Goal: Obtain resource: Obtain resource

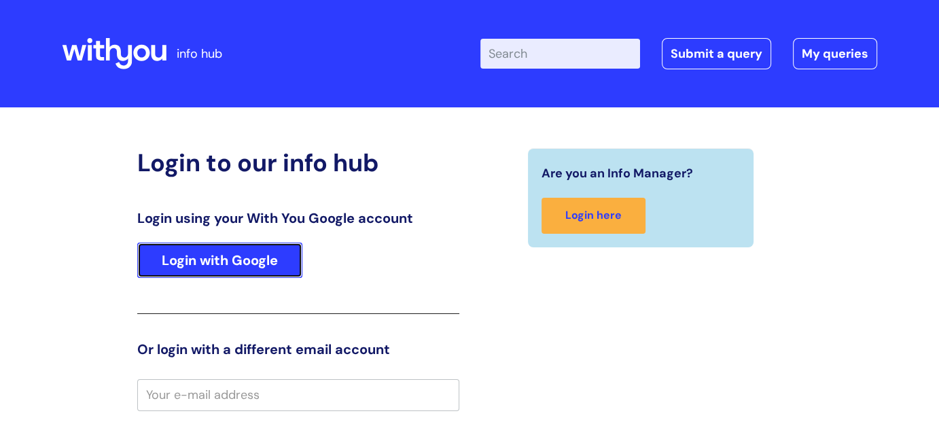
click at [234, 266] on link "Login with Google" at bounding box center [219, 260] width 165 height 35
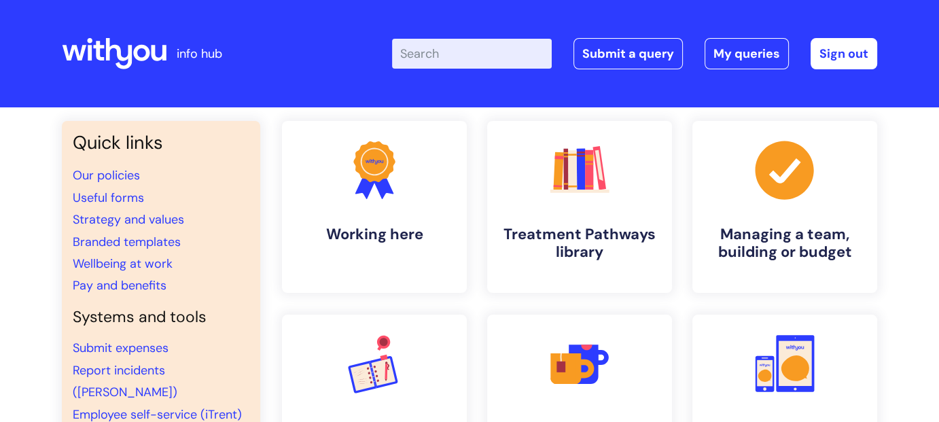
click at [452, 58] on input "Enter your search term here..." at bounding box center [472, 54] width 160 height 30
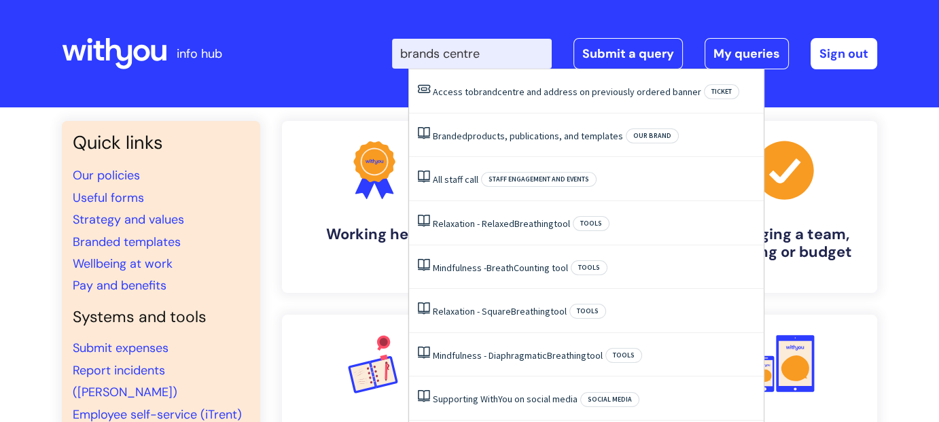
type input "brands centre"
click button "Search" at bounding box center [0, 0] width 0 height 0
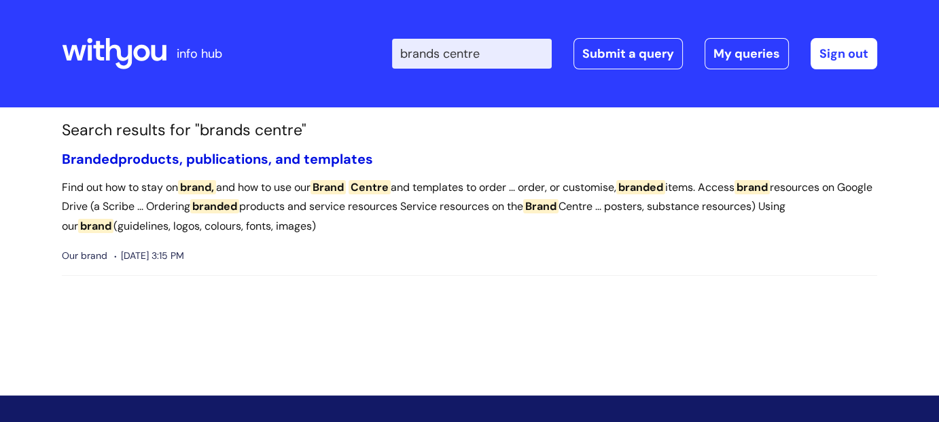
click at [198, 155] on link "Branded products, publications, and templates" at bounding box center [217, 159] width 311 height 18
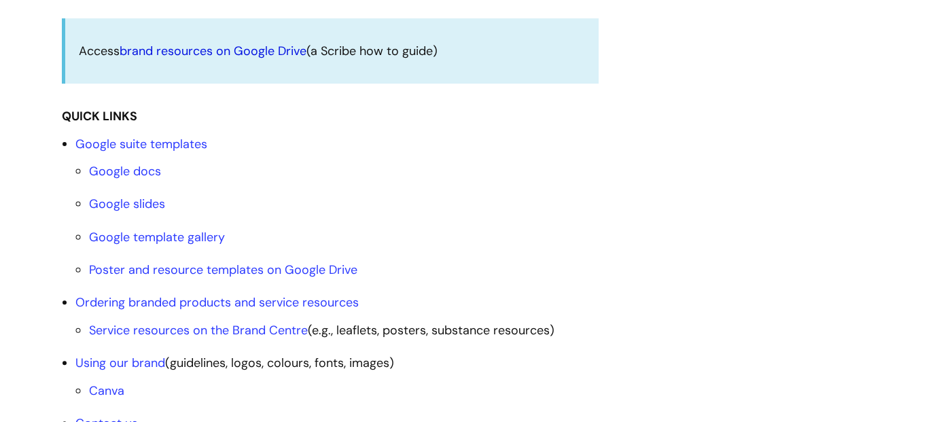
scroll to position [543, 0]
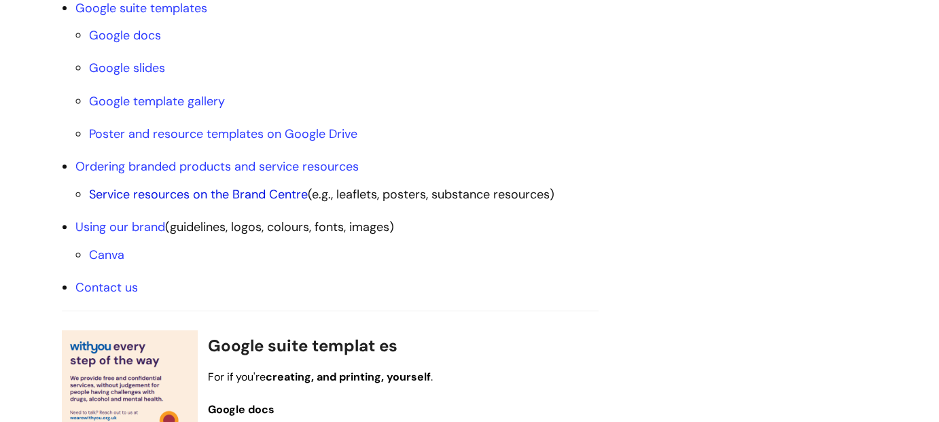
click at [266, 195] on link "Service resources on the Brand Centre" at bounding box center [198, 194] width 219 height 16
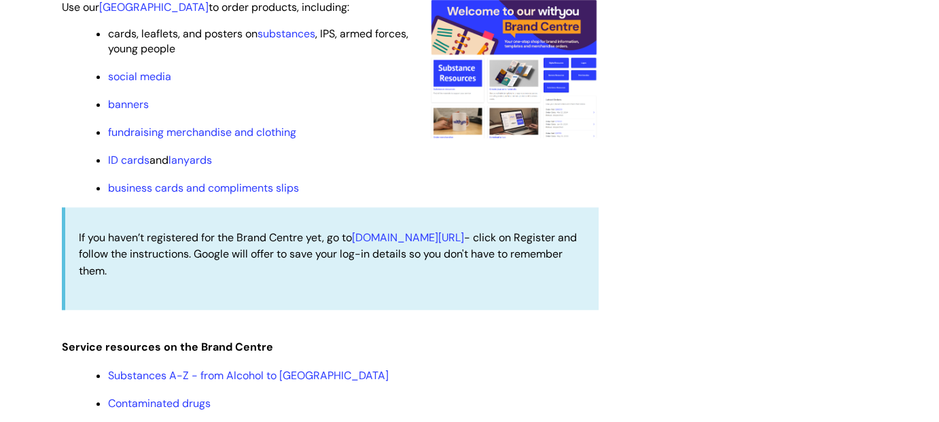
scroll to position [1310, 0]
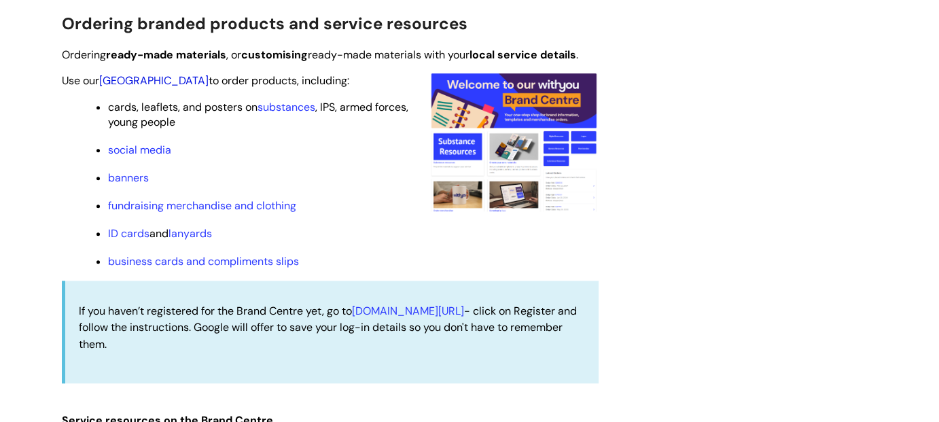
click at [135, 79] on link "Brand Centre" at bounding box center [153, 80] width 109 height 14
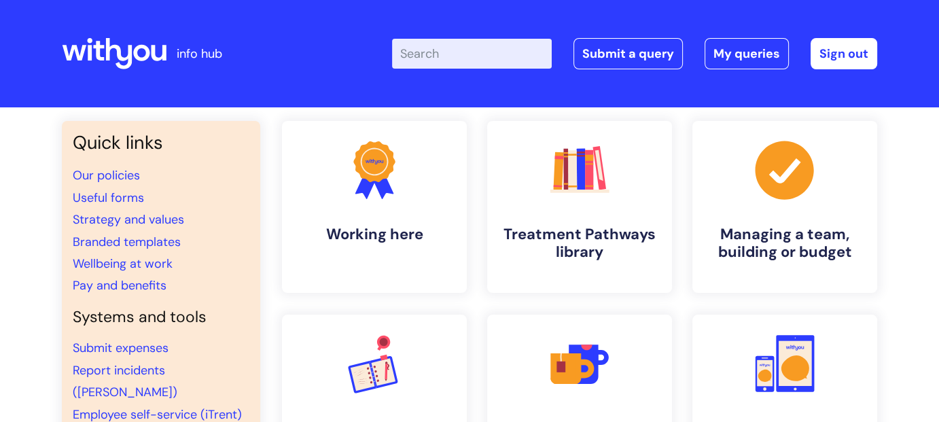
click at [470, 58] on input "Enter your search term here..." at bounding box center [472, 54] width 160 height 30
type input "flexible working action plan"
click button "Search" at bounding box center [0, 0] width 0 height 0
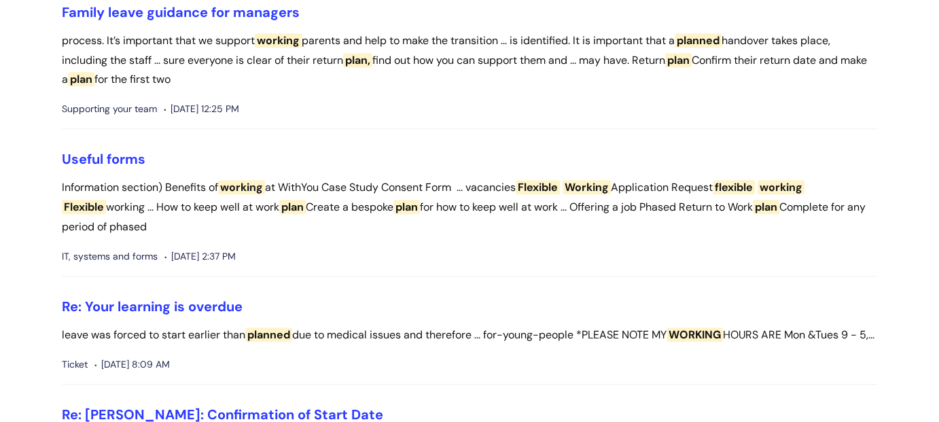
scroll to position [679, 0]
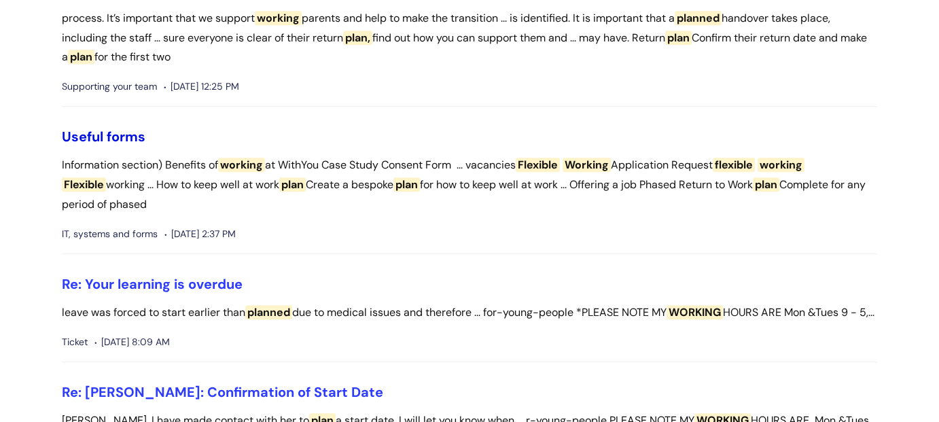
click at [132, 145] on link "Useful forms" at bounding box center [104, 137] width 84 height 18
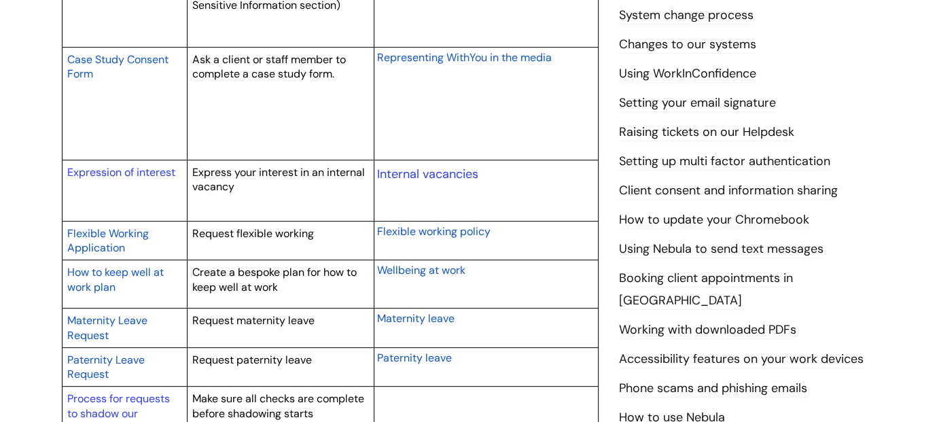
scroll to position [679, 0]
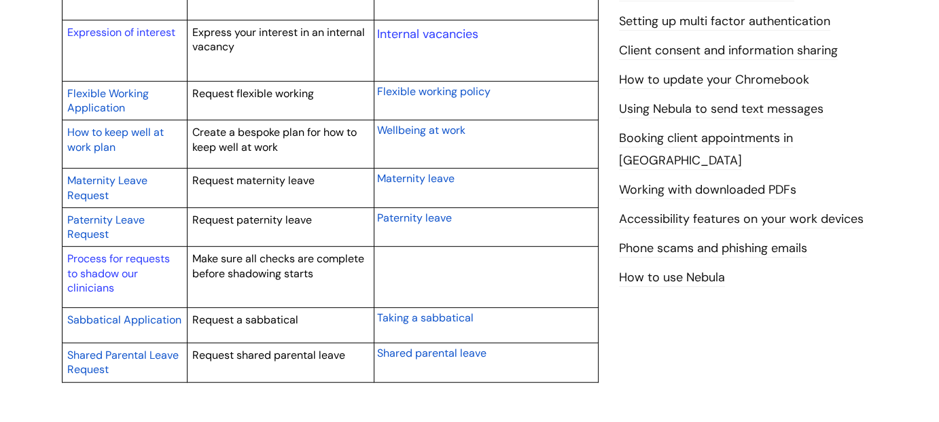
click at [119, 93] on span "Flexible Working Application" at bounding box center [108, 100] width 82 height 29
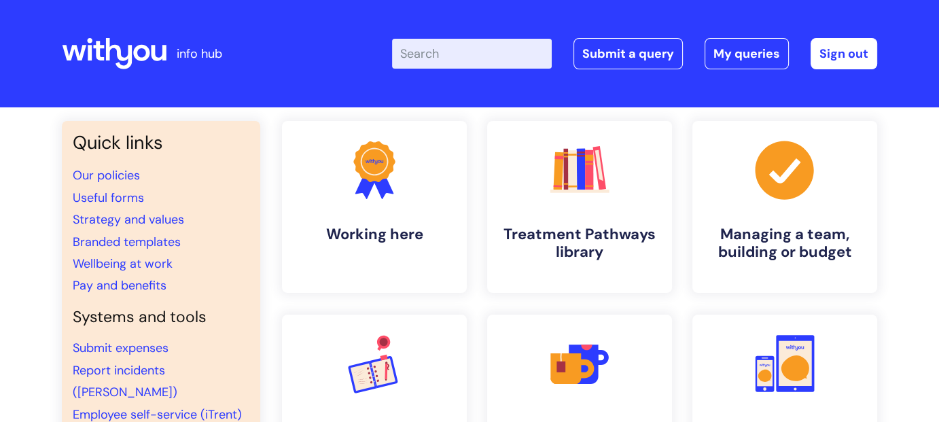
click at [456, 60] on input "Enter your search term here..." at bounding box center [472, 54] width 160 height 30
type input "flexible working plan"
click button "Search" at bounding box center [0, 0] width 0 height 0
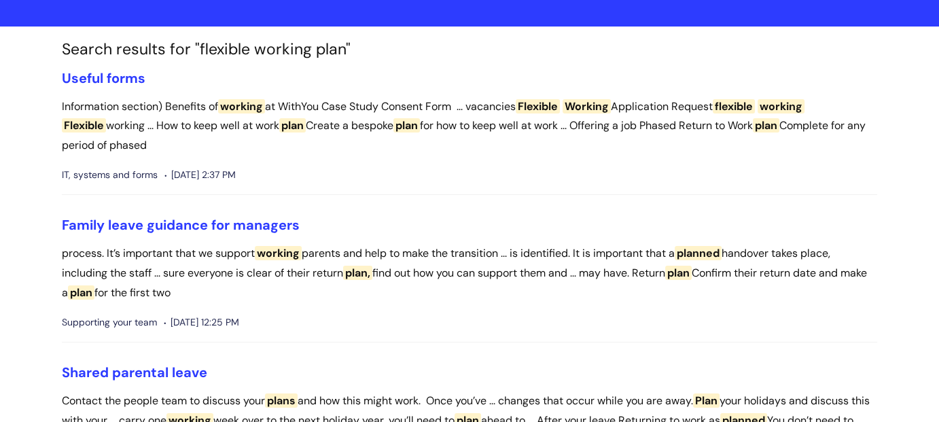
scroll to position [12, 0]
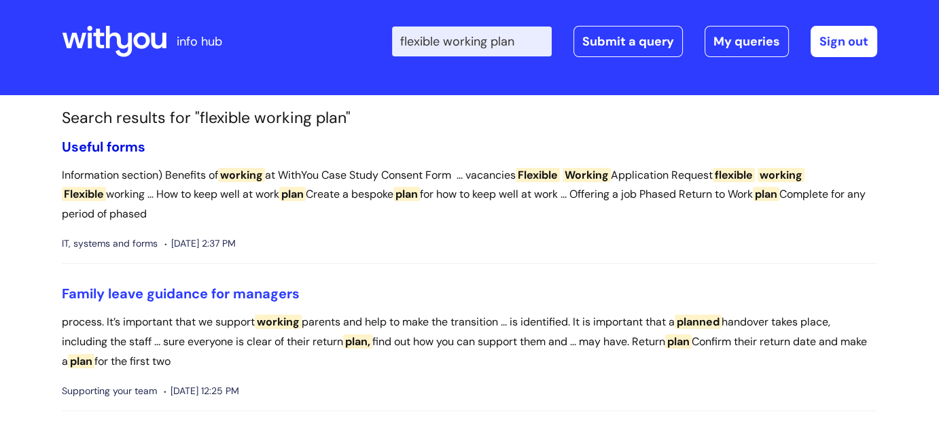
click at [105, 147] on link "Useful forms" at bounding box center [104, 147] width 84 height 18
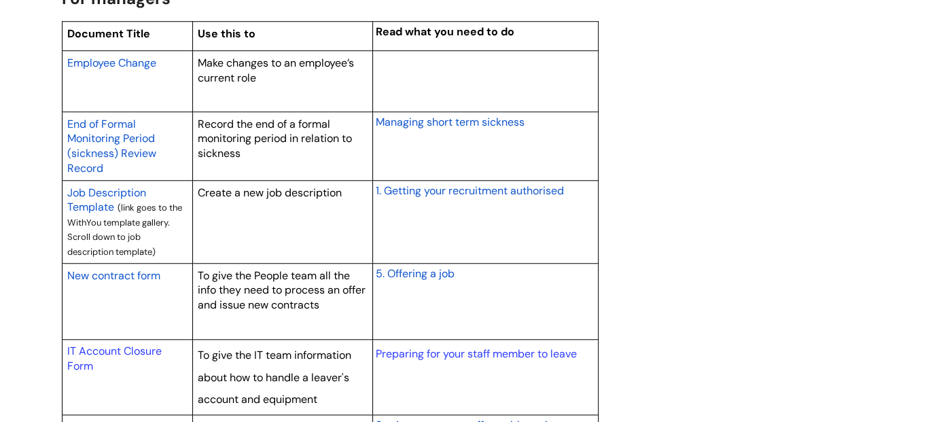
scroll to position [1155, 0]
